Goal: Task Accomplishment & Management: Use online tool/utility

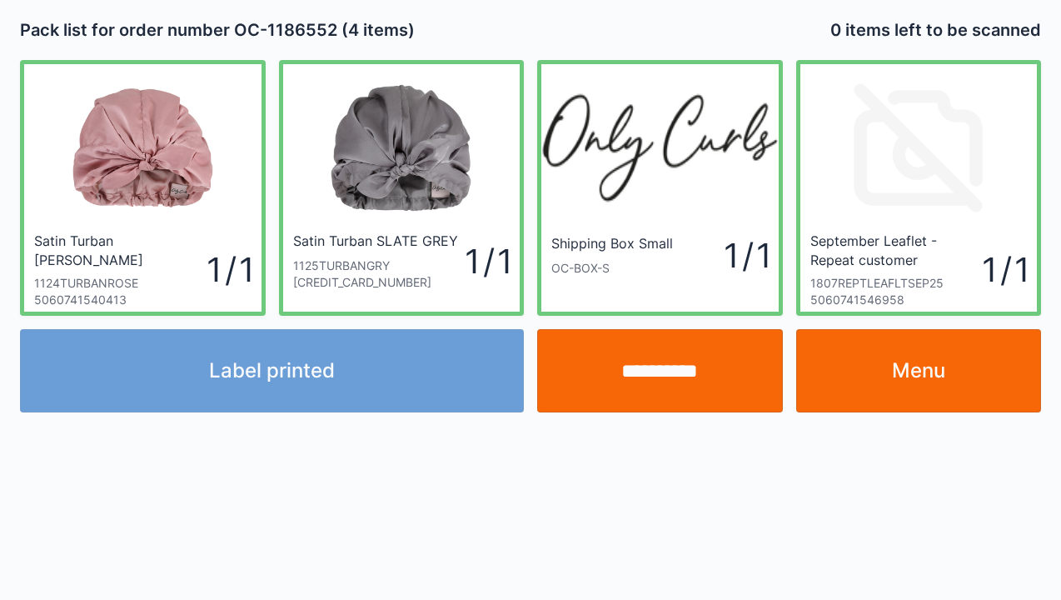
click at [906, 378] on link "Menu" at bounding box center [920, 370] width 246 height 83
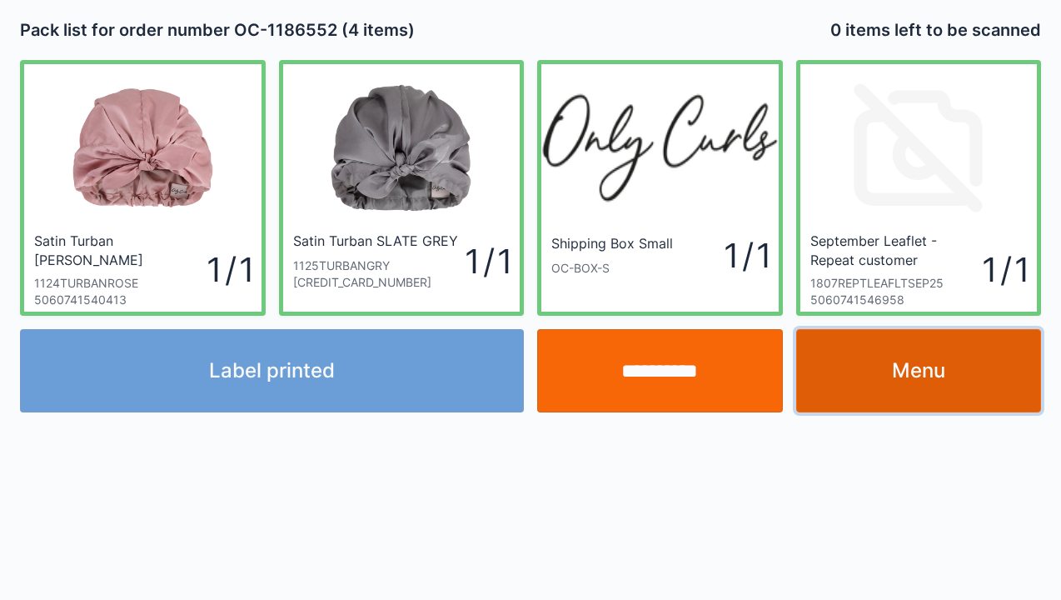
click at [912, 387] on link "Menu" at bounding box center [920, 370] width 246 height 83
click at [881, 398] on link "Menu" at bounding box center [920, 370] width 246 height 83
click at [857, 402] on link "Menu" at bounding box center [920, 370] width 246 height 83
click at [880, 394] on link "Menu" at bounding box center [920, 370] width 246 height 83
click at [875, 380] on link "Menu" at bounding box center [920, 370] width 246 height 83
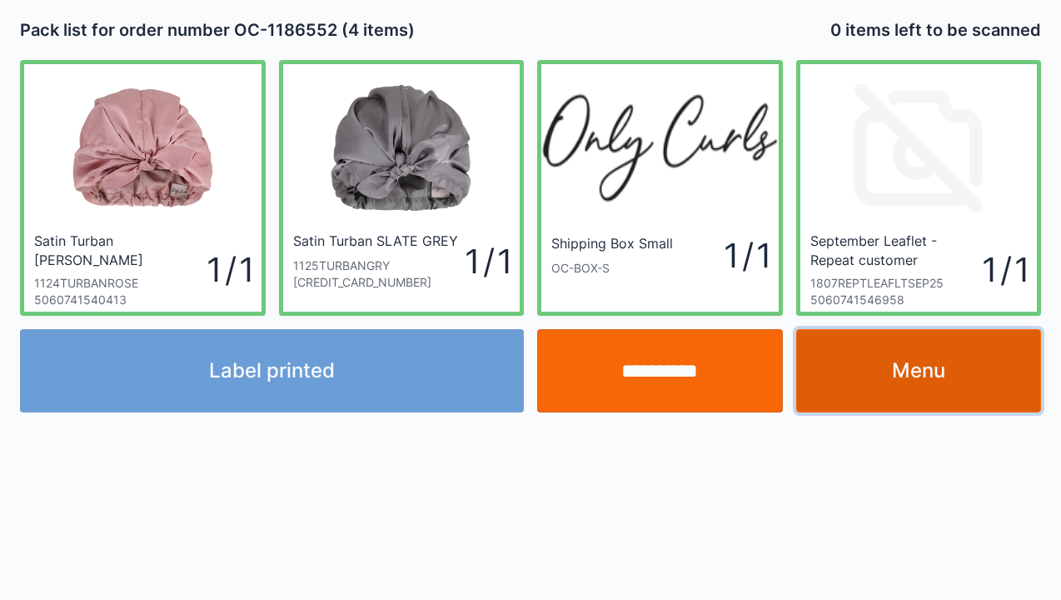
click at [878, 372] on link "Menu" at bounding box center [920, 370] width 246 height 83
click at [888, 370] on link "Menu" at bounding box center [920, 370] width 246 height 83
click at [889, 377] on link "Menu" at bounding box center [920, 370] width 246 height 83
click at [908, 370] on link "Menu" at bounding box center [920, 370] width 246 height 83
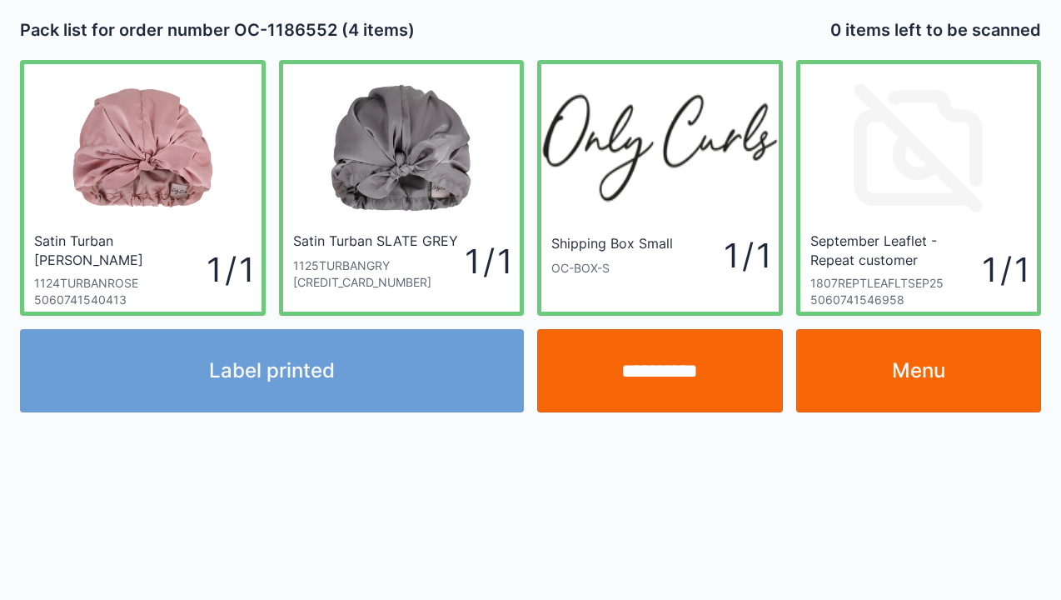
click at [384, 398] on div "Label printed" at bounding box center [271, 370] width 517 height 83
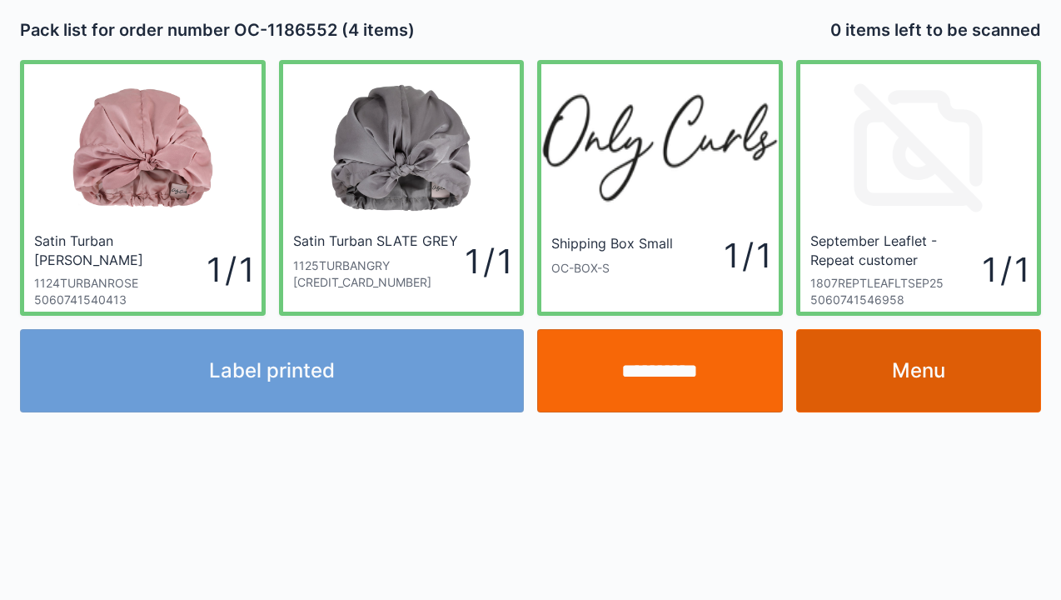
click at [863, 389] on link "Menu" at bounding box center [920, 370] width 246 height 83
click at [633, 392] on input "**********" at bounding box center [660, 370] width 246 height 83
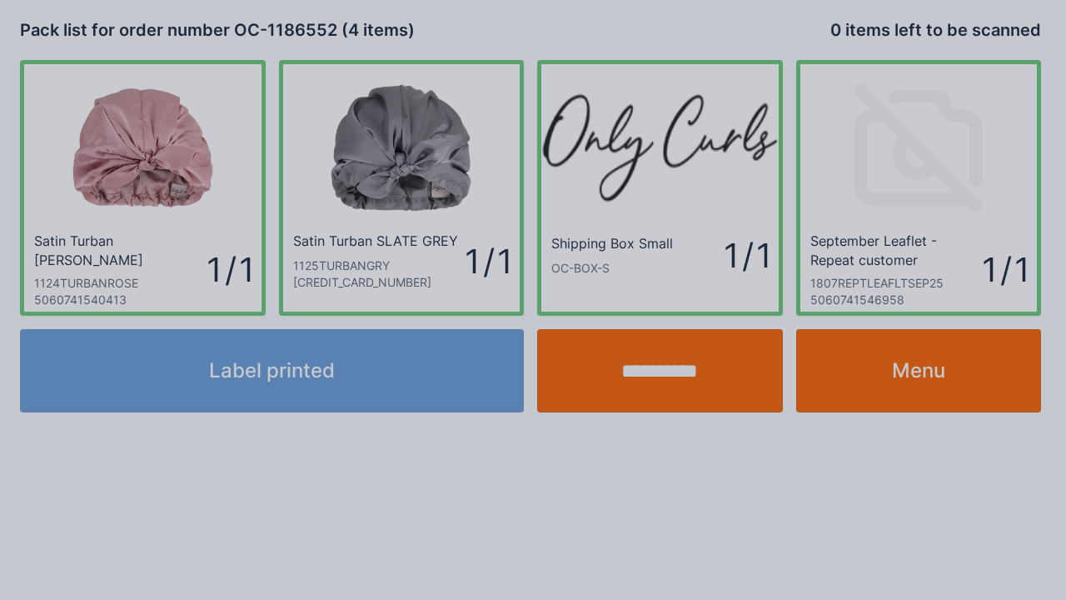
click at [0, 0] on textarea at bounding box center [0, 0] width 0 height 0
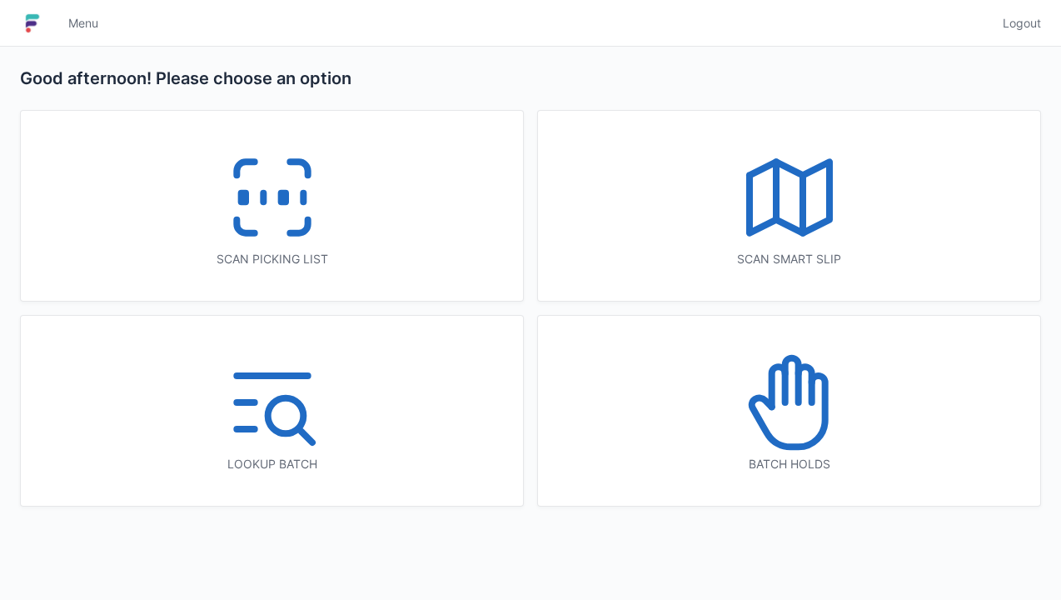
click at [283, 220] on icon at bounding box center [272, 197] width 107 height 107
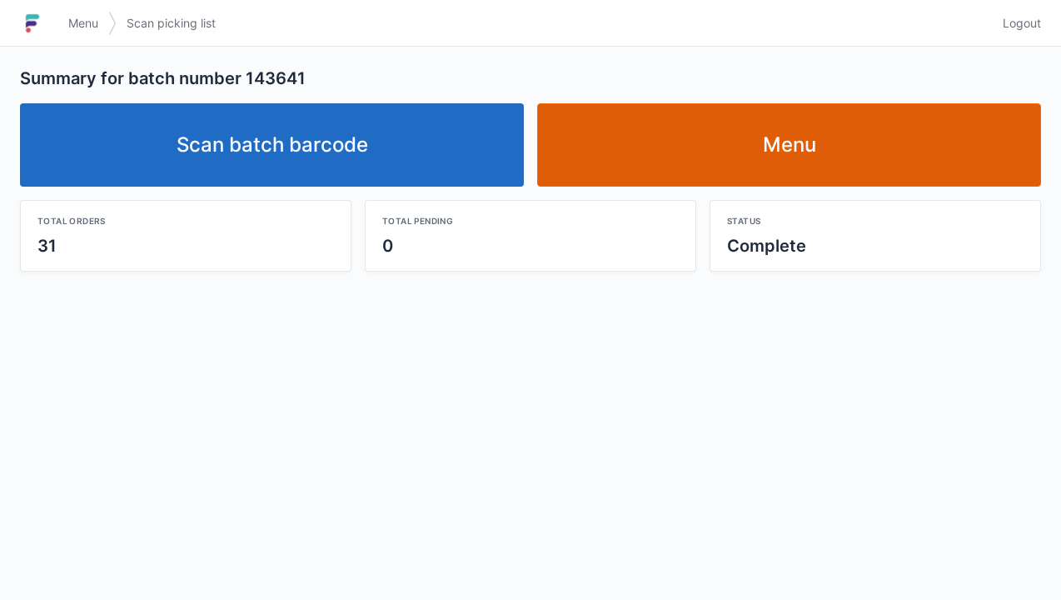
click at [829, 173] on link "Menu" at bounding box center [789, 144] width 504 height 83
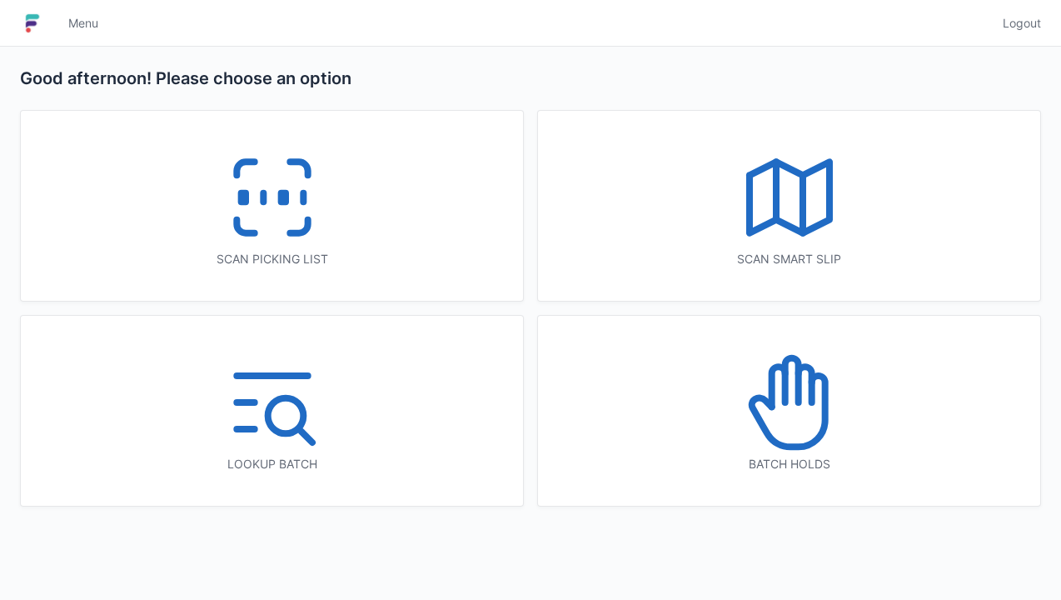
click at [815, 438] on icon at bounding box center [788, 411] width 73 height 71
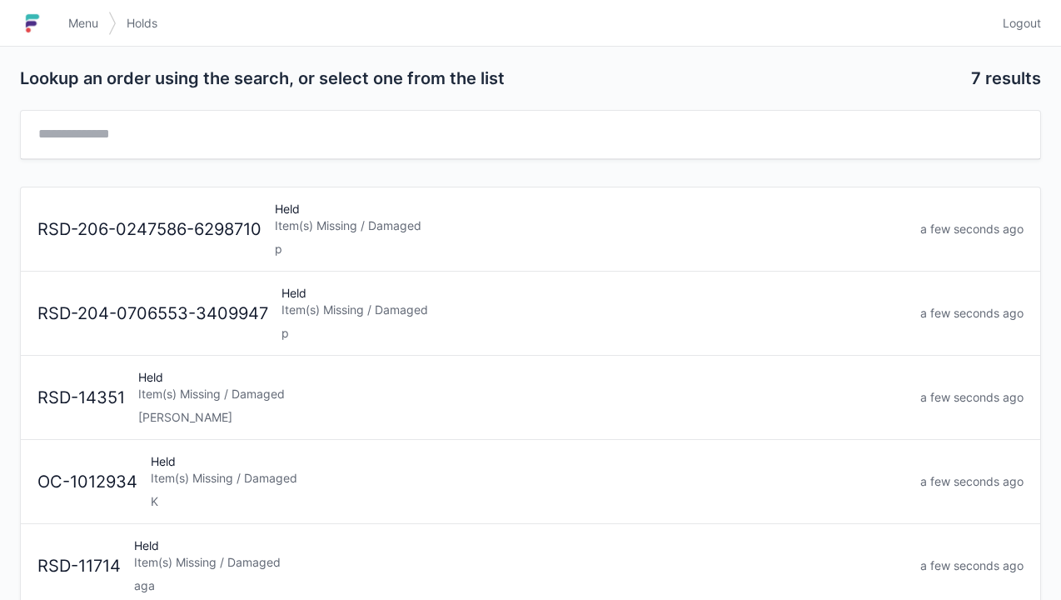
click at [1028, 28] on span "Logout" at bounding box center [1022, 23] width 38 height 17
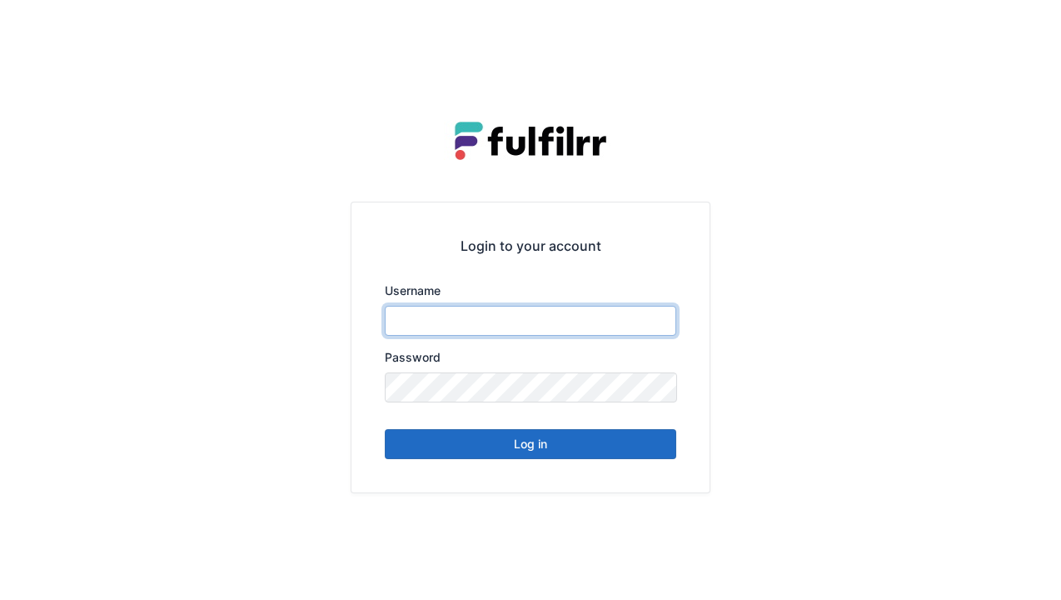
type input "******"
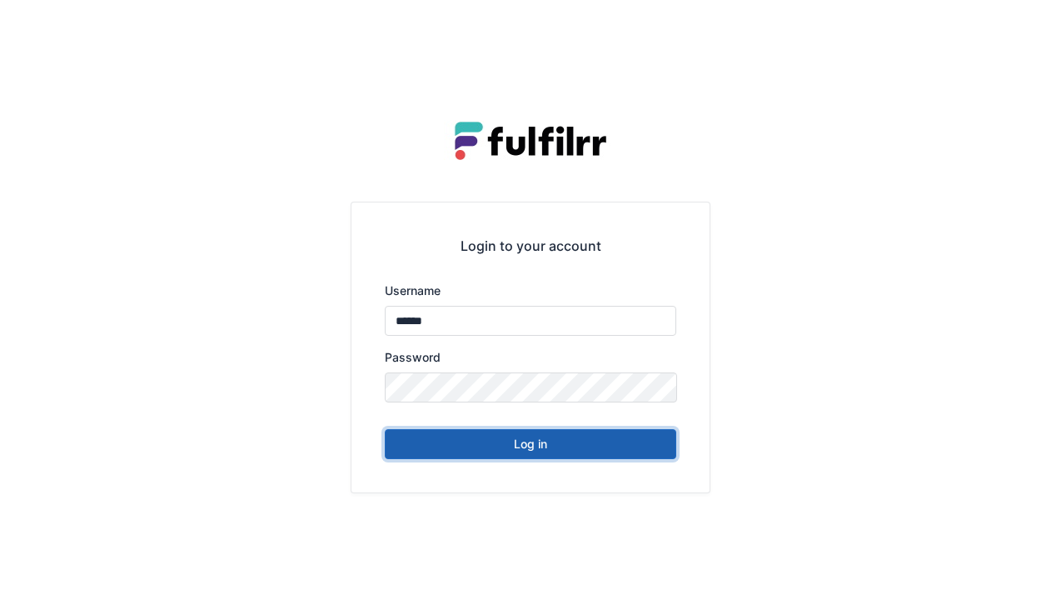
click at [568, 454] on button "Log in" at bounding box center [531, 444] width 292 height 30
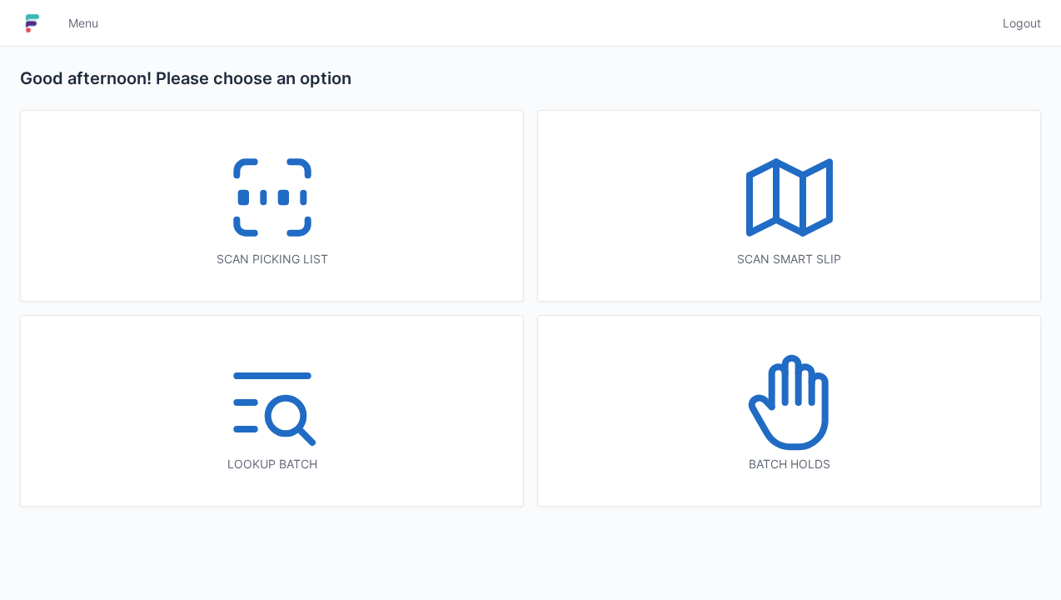
click at [307, 225] on icon at bounding box center [298, 226] width 17 height 13
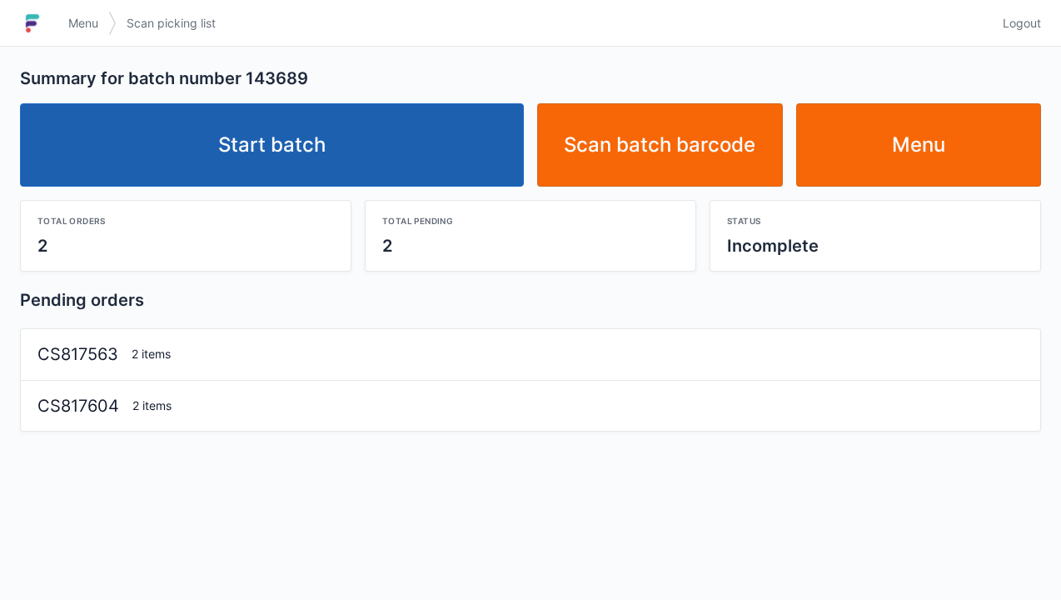
click at [390, 133] on link "Start batch" at bounding box center [272, 144] width 504 height 83
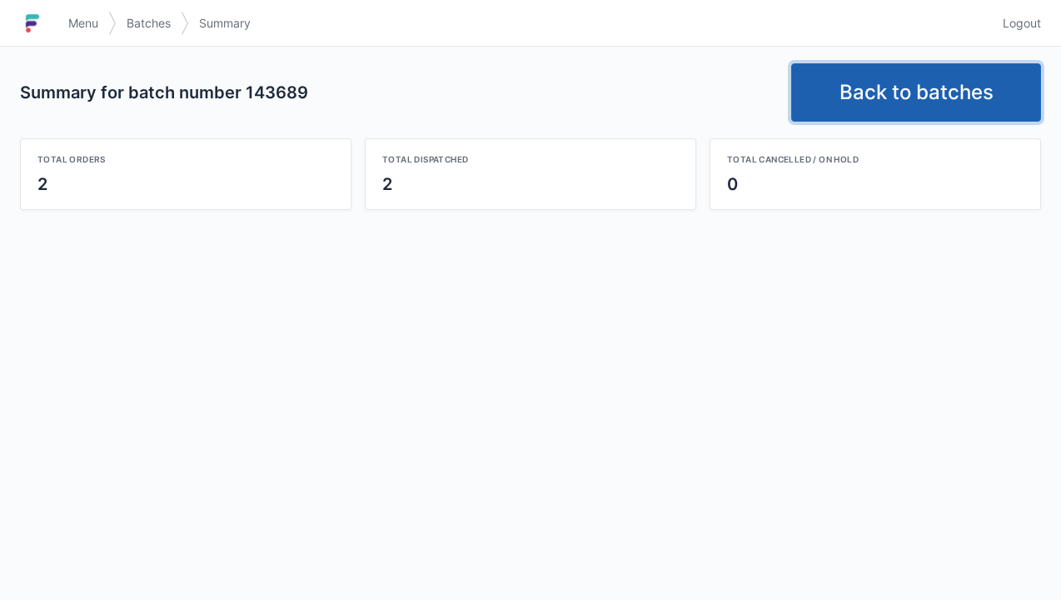
click at [949, 110] on link "Back to batches" at bounding box center [917, 92] width 250 height 58
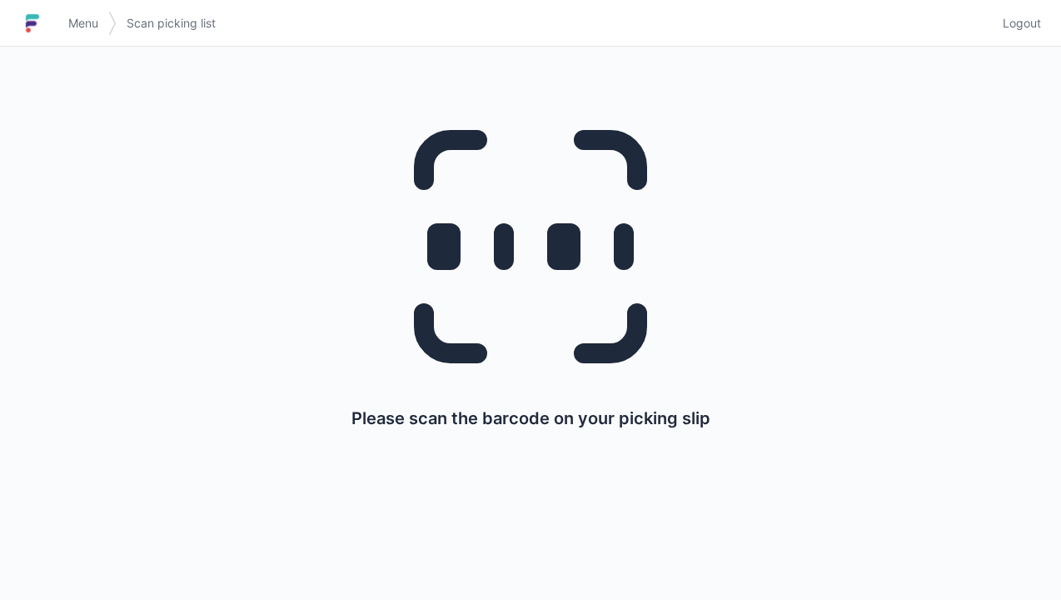
click at [1035, 34] on link "Logout" at bounding box center [1017, 23] width 48 height 30
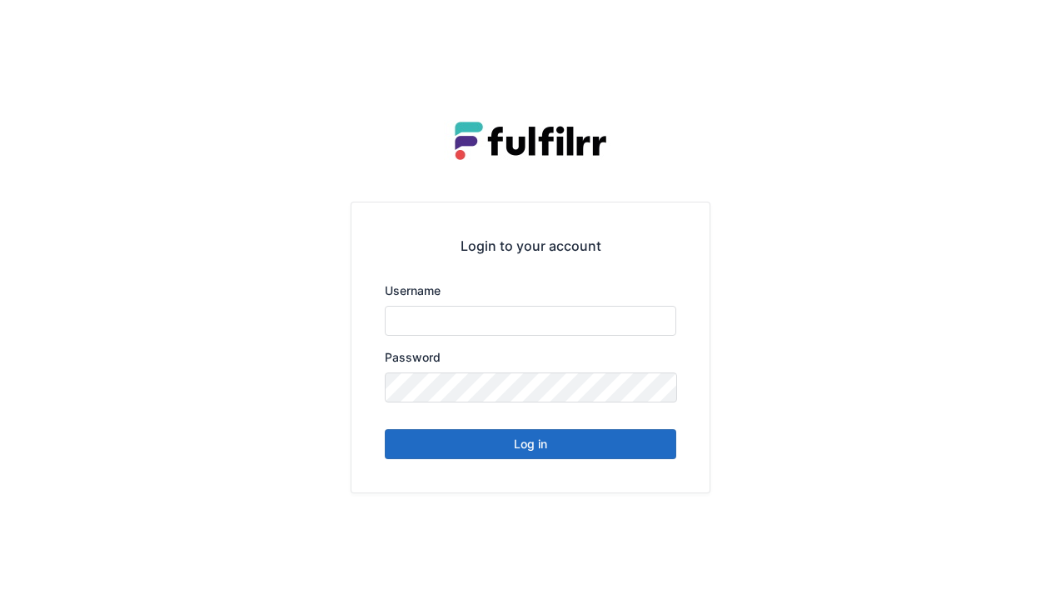
type input "******"
click at [612, 449] on button "Log in" at bounding box center [531, 444] width 292 height 30
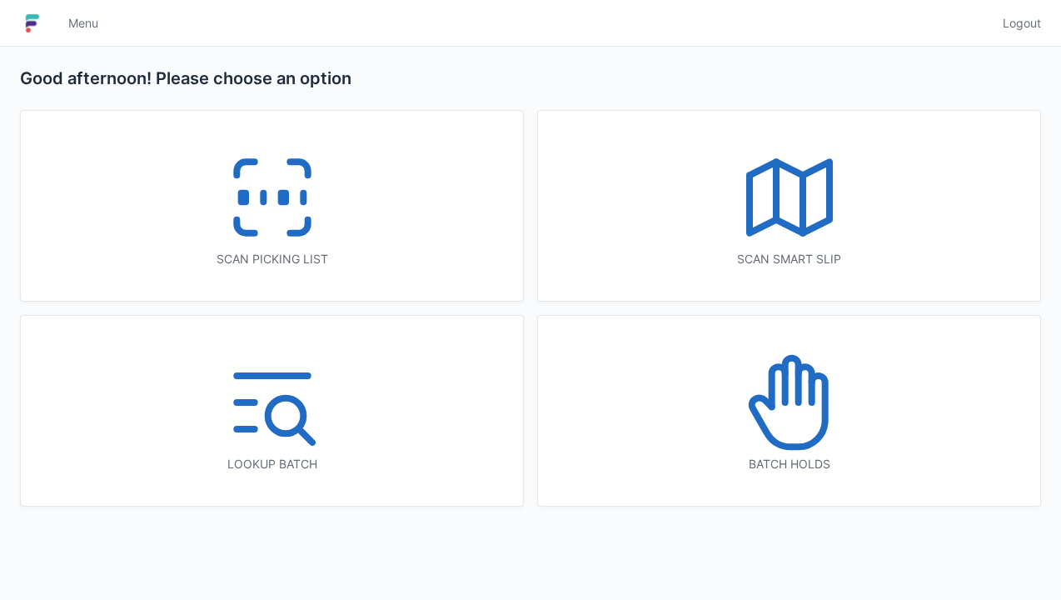
click at [307, 206] on icon at bounding box center [272, 197] width 107 height 107
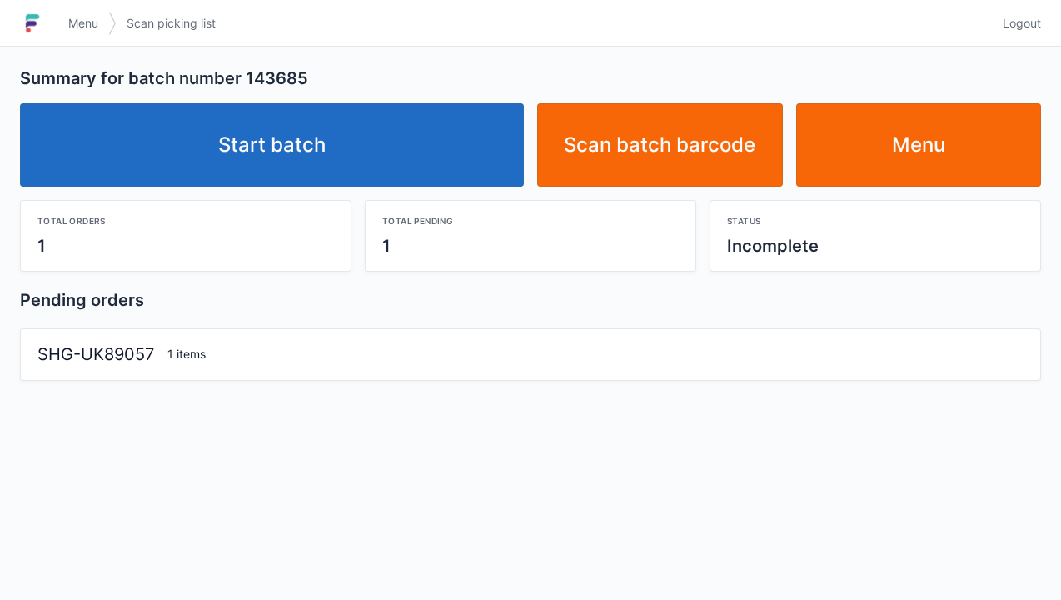
click at [398, 160] on link "Start batch" at bounding box center [272, 144] width 504 height 83
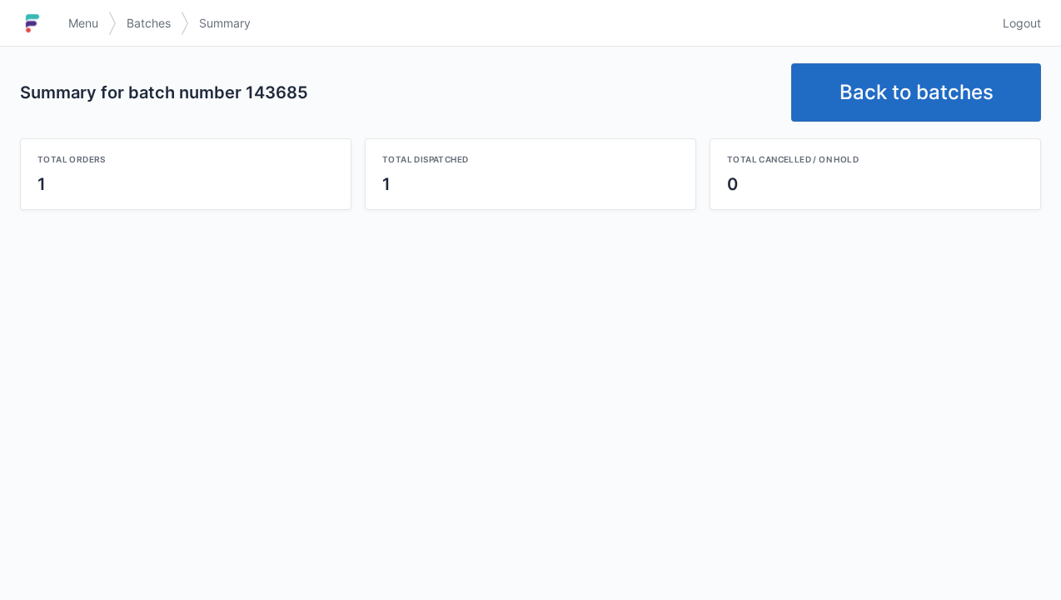
click at [908, 92] on link "Back to batches" at bounding box center [917, 92] width 250 height 58
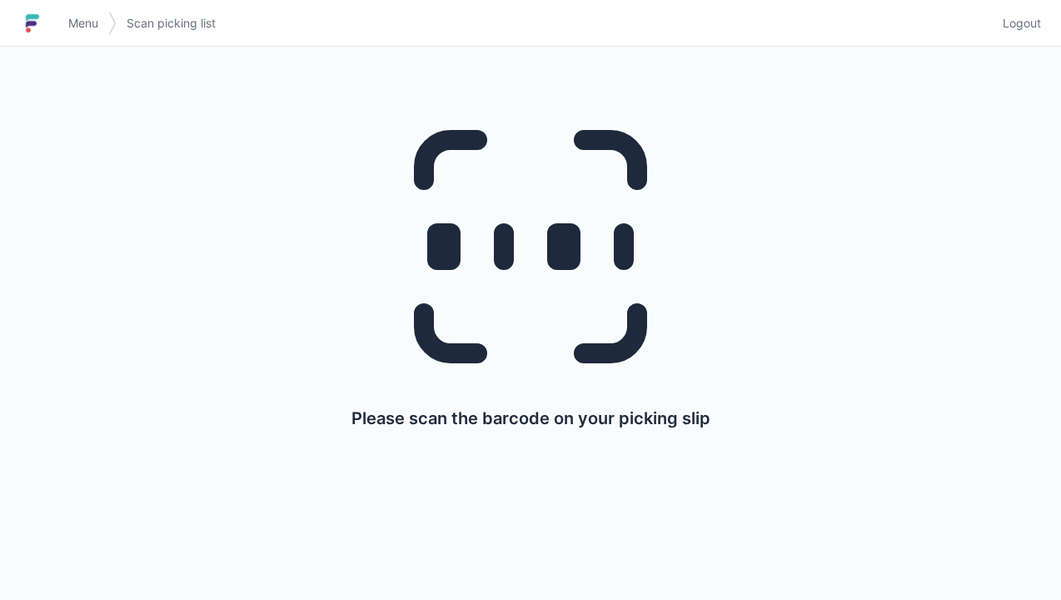
click at [1022, 35] on link "Logout" at bounding box center [1017, 23] width 48 height 30
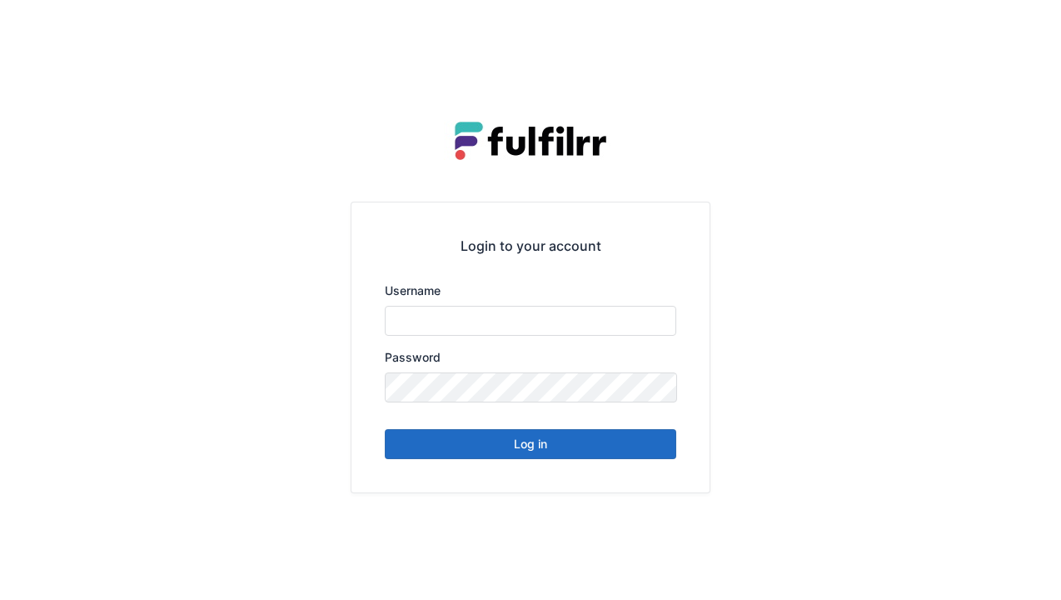
type input "******"
click at [607, 456] on button "Log in" at bounding box center [531, 444] width 292 height 30
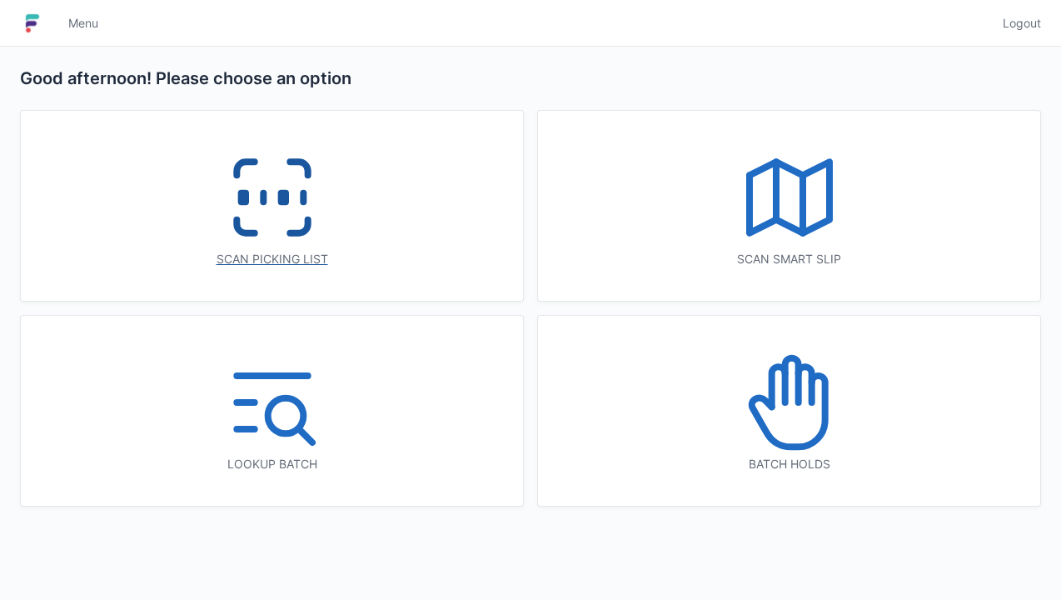
click at [295, 225] on icon at bounding box center [272, 197] width 107 height 107
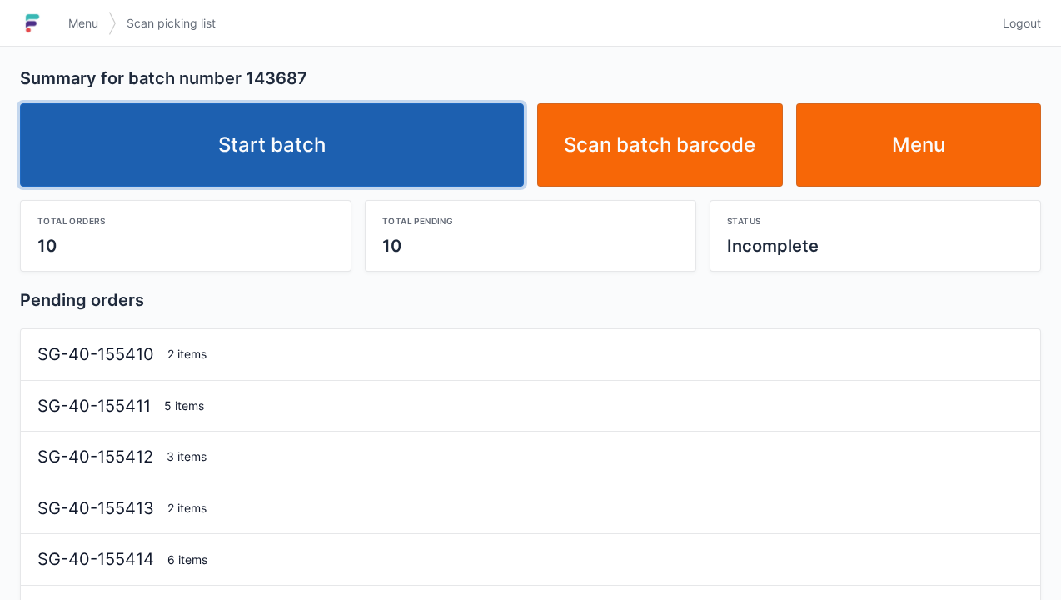
click at [436, 166] on link "Start batch" at bounding box center [272, 144] width 504 height 83
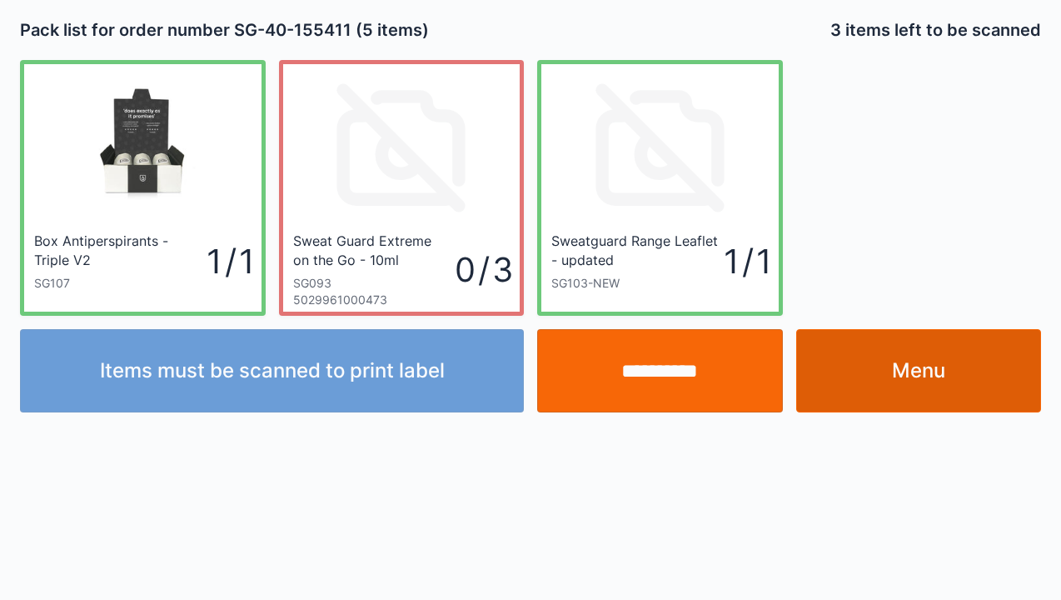
click at [937, 363] on link "Menu" at bounding box center [920, 370] width 246 height 83
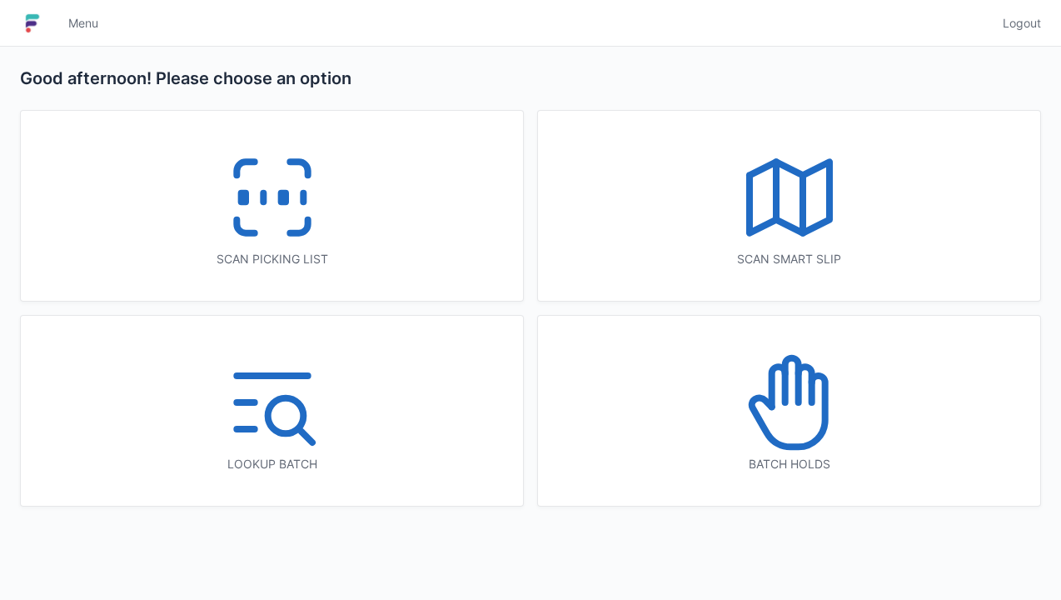
click at [284, 207] on icon at bounding box center [272, 197] width 107 height 107
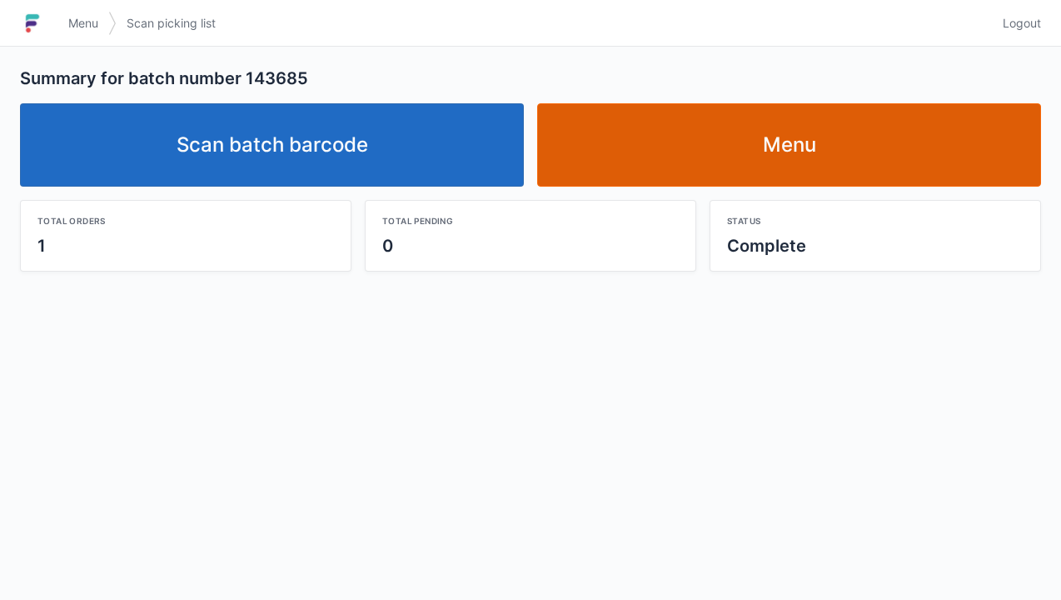
click at [767, 167] on link "Menu" at bounding box center [789, 144] width 504 height 83
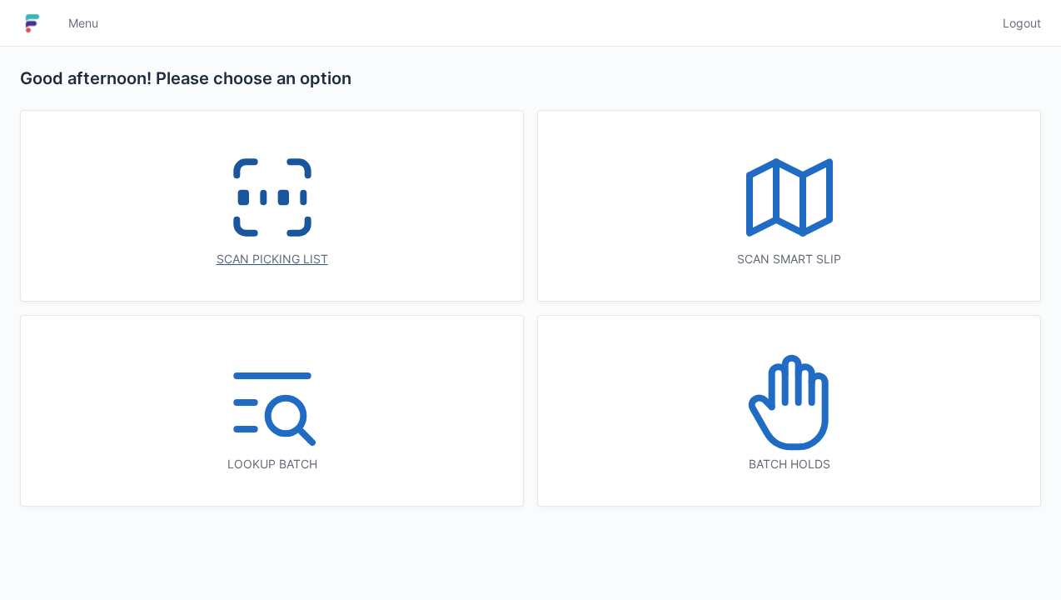
click at [273, 225] on icon at bounding box center [272, 197] width 107 height 107
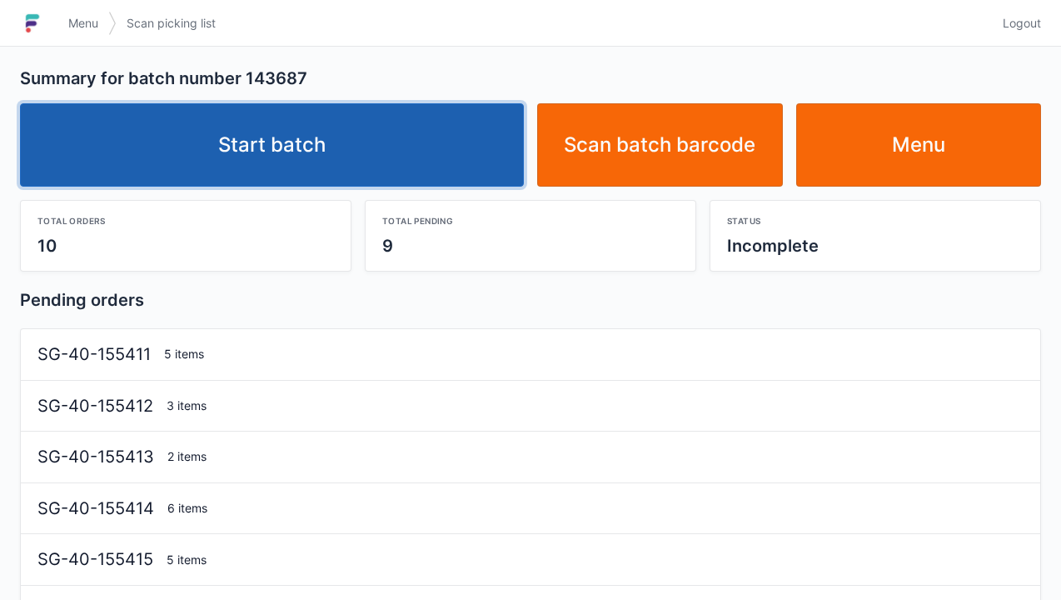
click at [413, 172] on link "Start batch" at bounding box center [272, 144] width 504 height 83
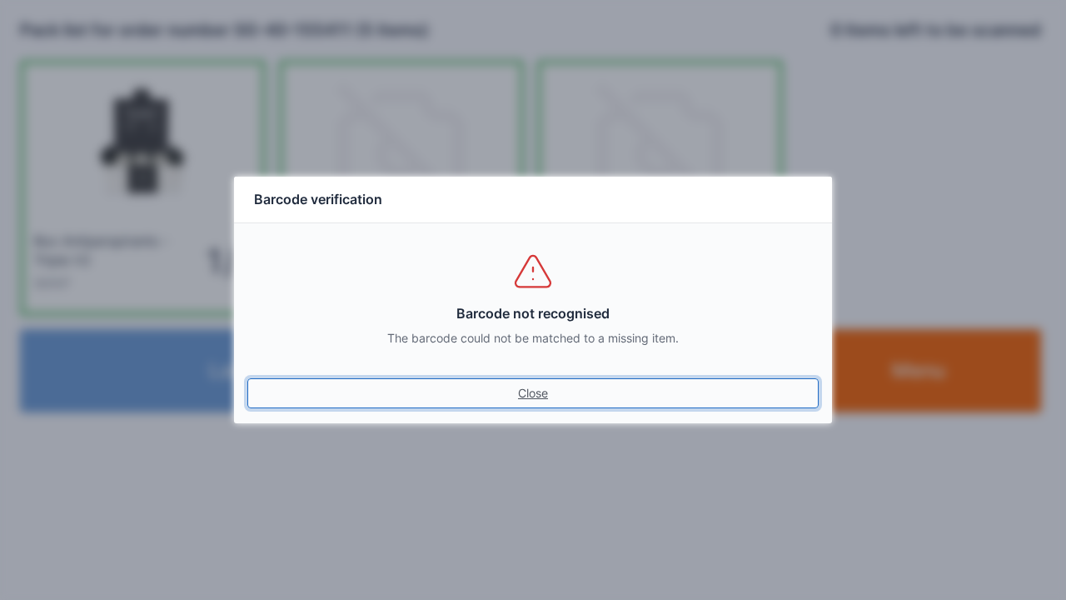
click at [247, 378] on link "Close" at bounding box center [533, 393] width 572 height 30
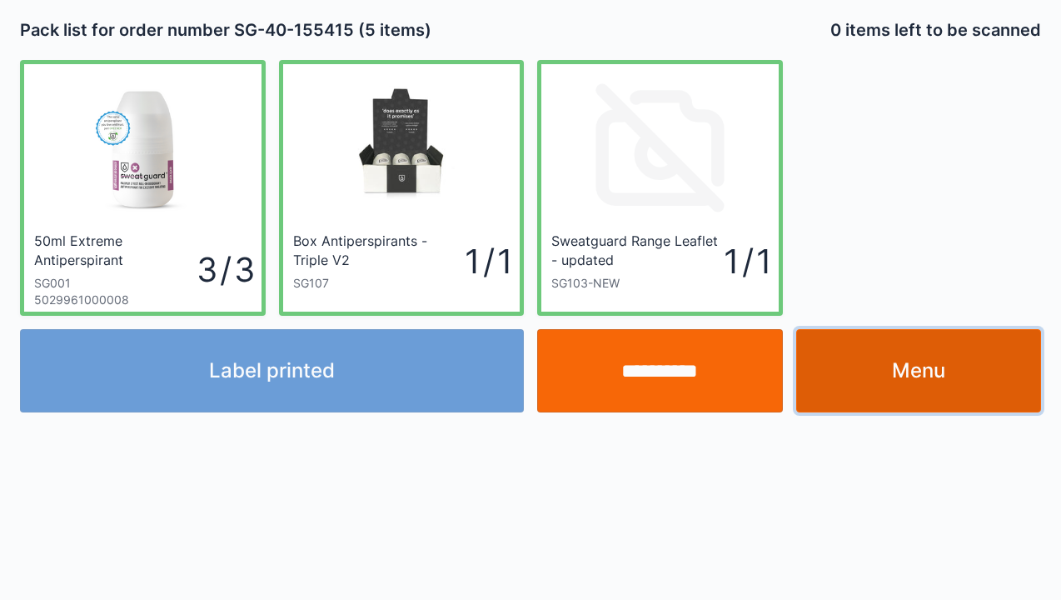
click at [929, 374] on link "Menu" at bounding box center [920, 370] width 246 height 83
